Goal: Browse casually

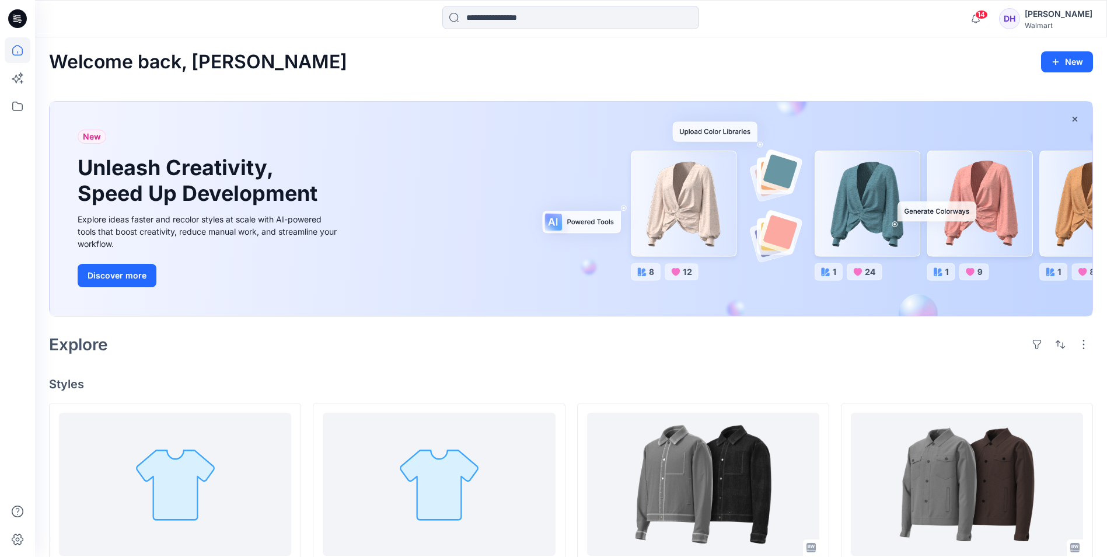
scroll to position [292, 0]
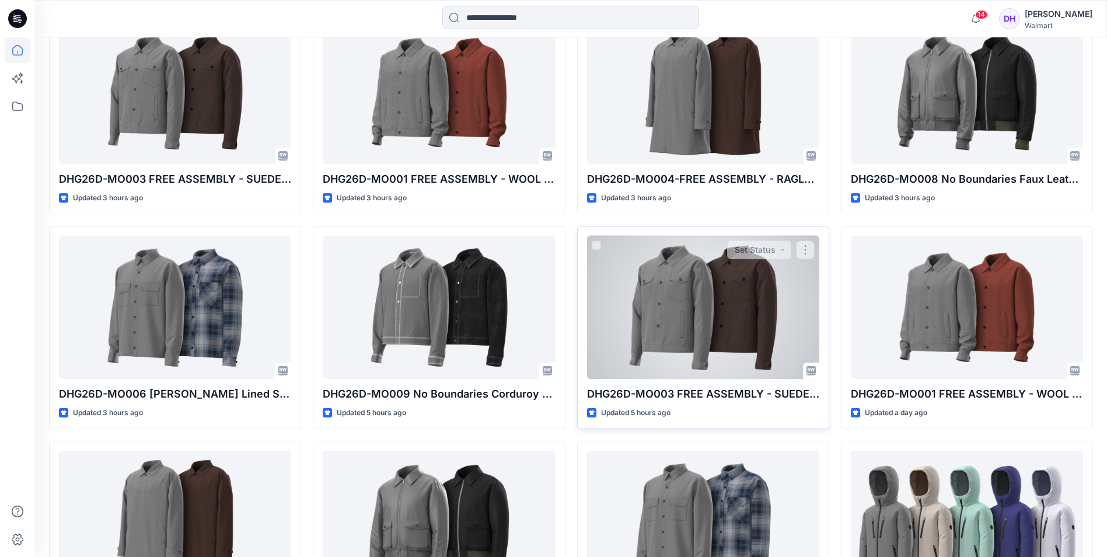
scroll to position [710, 0]
